Goal: Task Accomplishment & Management: Manage account settings

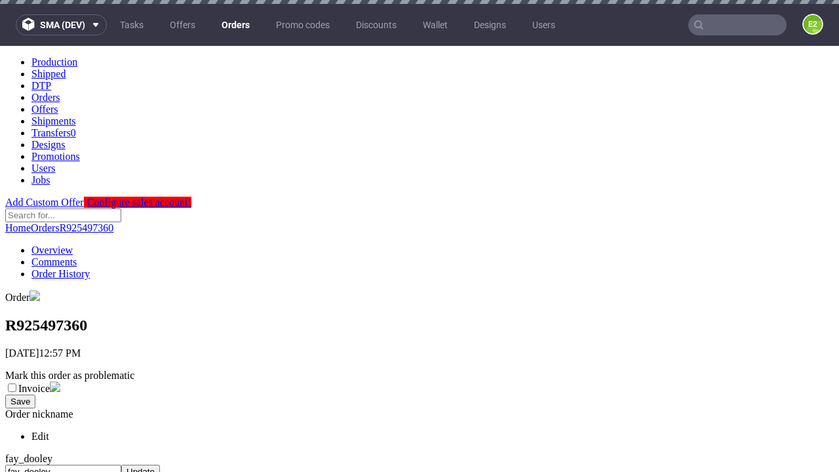
scroll to position [542, 0]
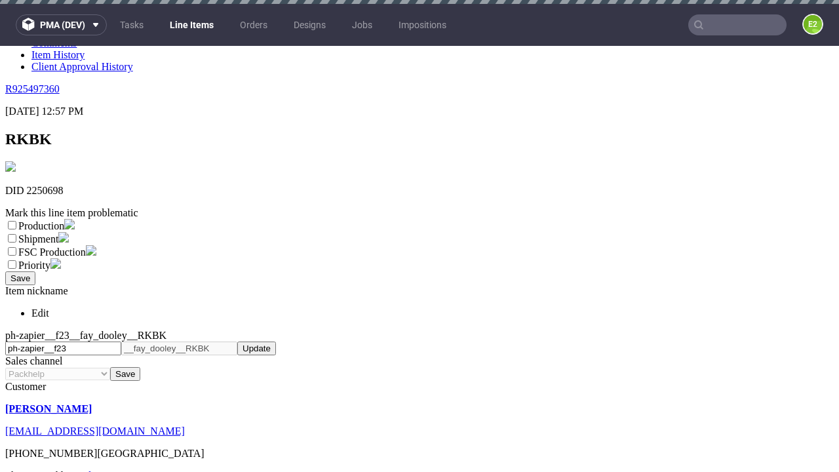
scroll to position [4, 0]
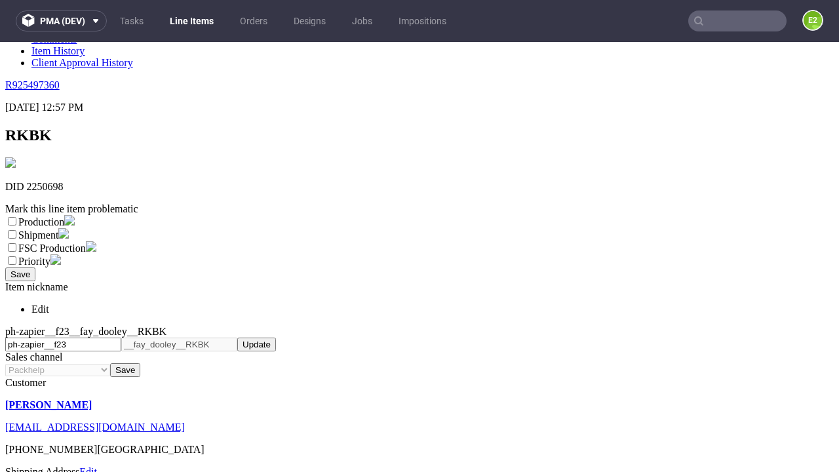
select select "dtp_ca_needed"
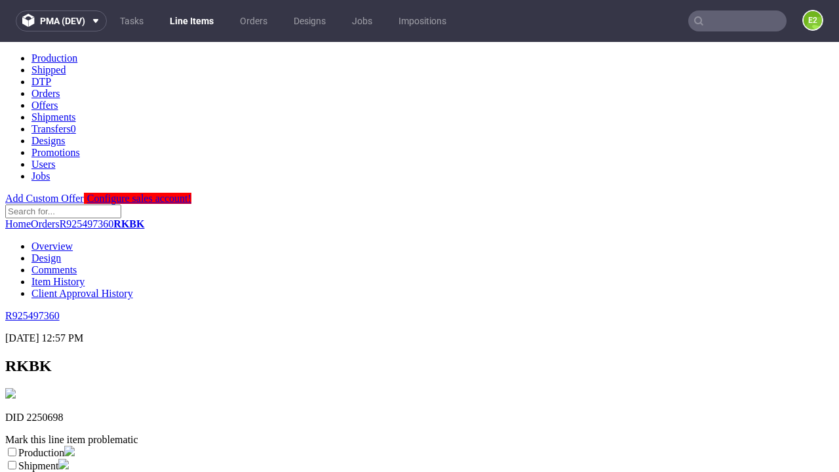
scroll to position [0, 0]
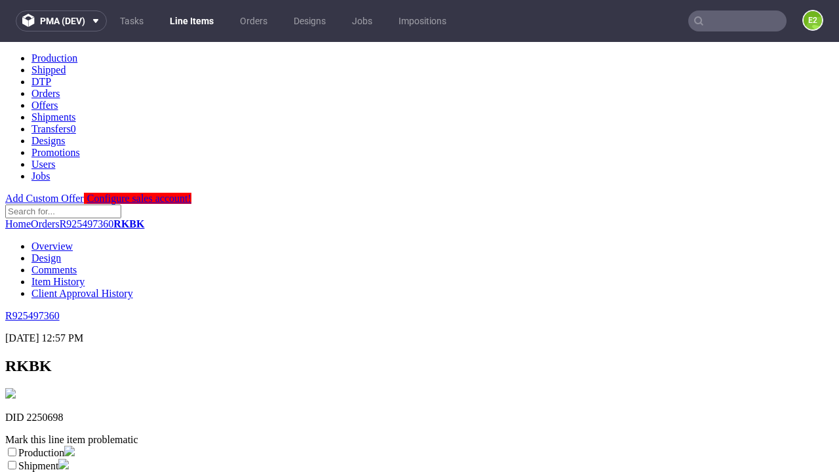
checkbox input "true"
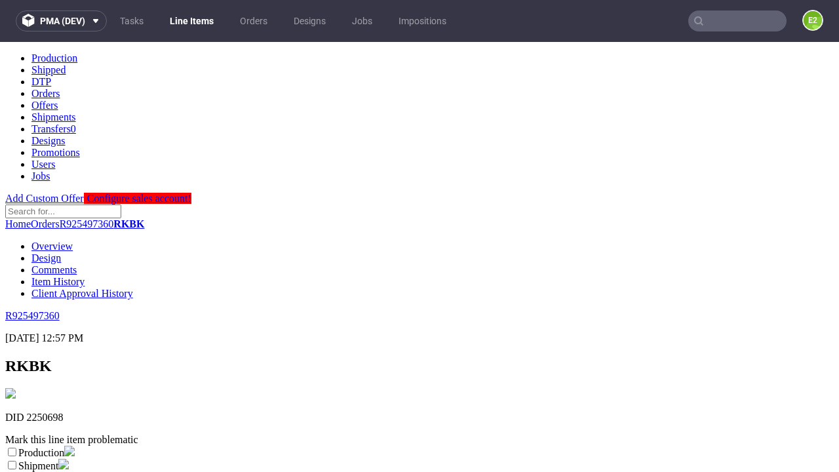
scroll to position [12, 0]
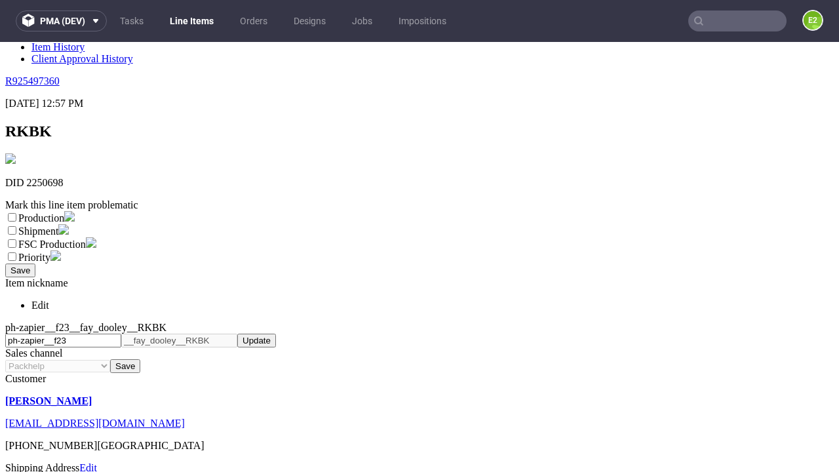
type textarea "test"
